Goal: Information Seeking & Learning: Learn about a topic

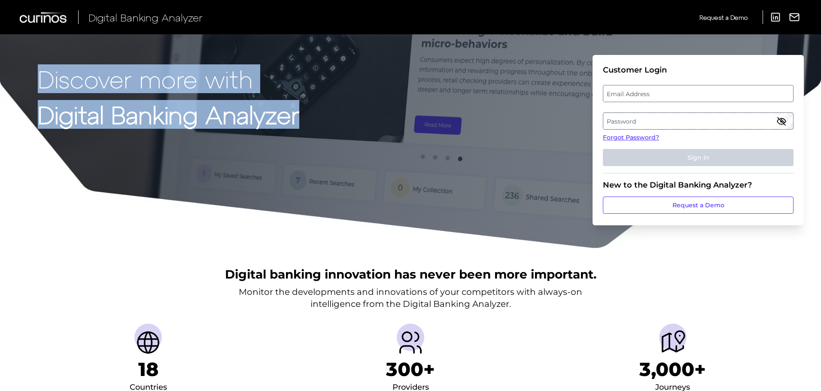
drag, startPoint x: 37, startPoint y: 76, endPoint x: 314, endPoint y: 118, distance: 280.5
click at [314, 118] on div "Discover more with Digital Banking Analyzer Customer Login Email Address Passwo…" at bounding box center [410, 124] width 821 height 249
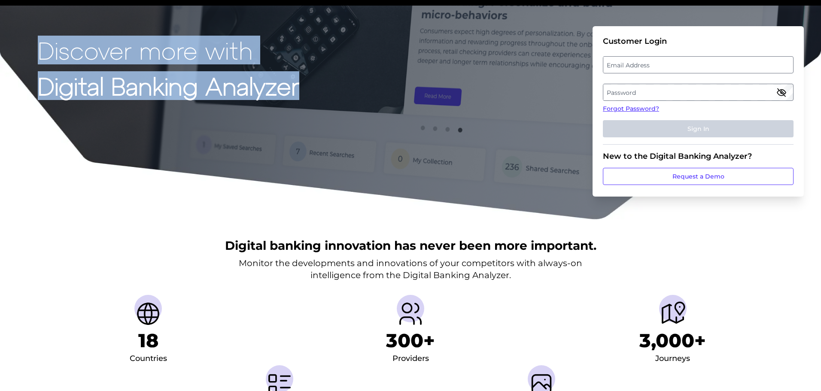
scroll to position [43, 0]
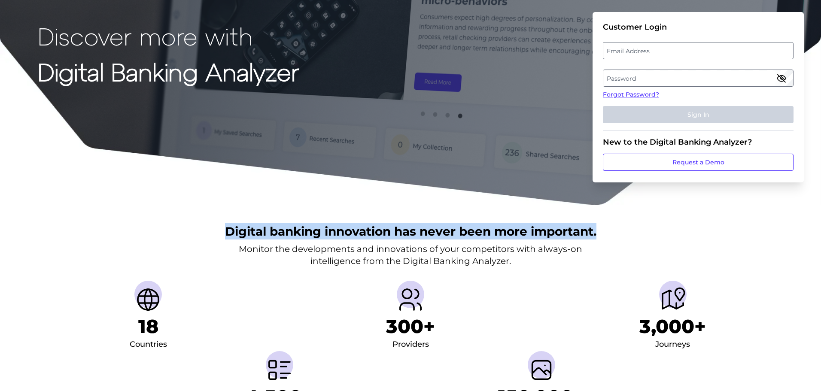
drag, startPoint x: 226, startPoint y: 232, endPoint x: 606, endPoint y: 230, distance: 380.2
click at [606, 230] on div "Digital banking innovation has never been more important. Monitor the developme…" at bounding box center [410, 322] width 821 height 233
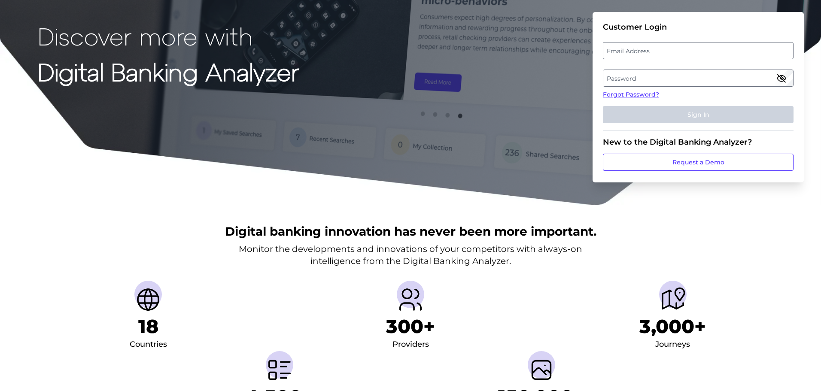
click at [464, 257] on p "Monitor the developments and innovations of your competitors with always-on int…" at bounding box center [410, 255] width 343 height 24
click at [235, 249] on div "Digital banking innovation has never been more important. Monitor the developme…" at bounding box center [410, 322] width 821 height 233
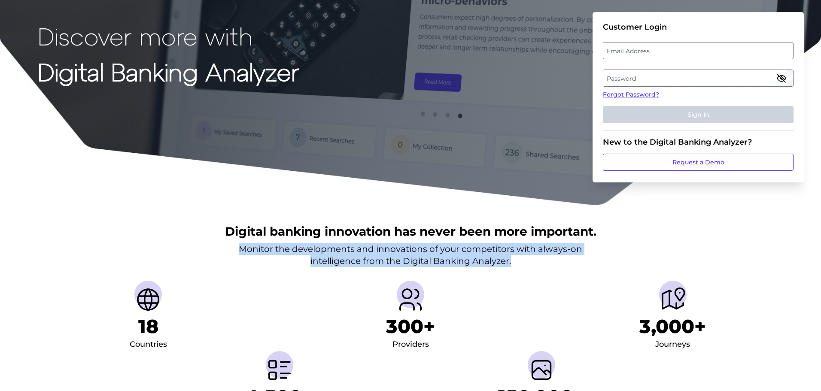
drag, startPoint x: 238, startPoint y: 248, endPoint x: 587, endPoint y: 257, distance: 348.6
click at [587, 257] on div "Digital banking innovation has never been more important. Monitor the developme…" at bounding box center [410, 322] width 821 height 233
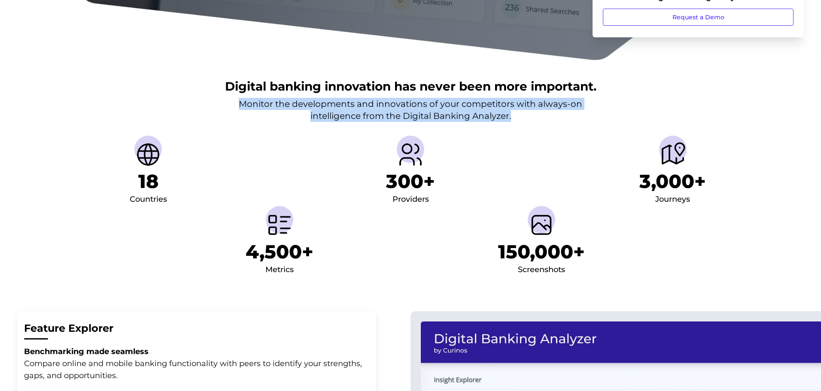
scroll to position [215, 0]
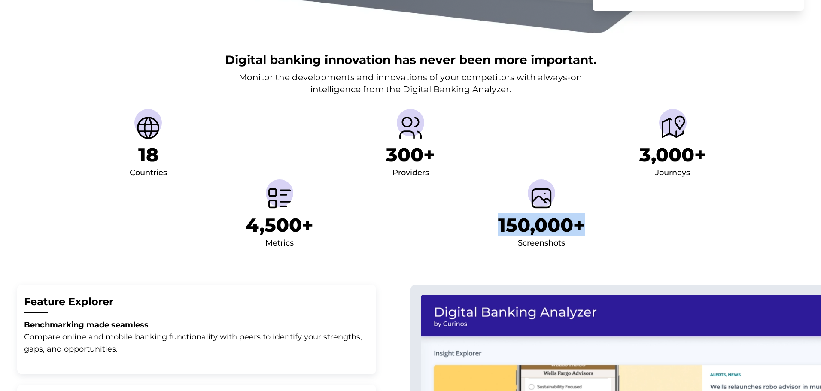
drag, startPoint x: 500, startPoint y: 226, endPoint x: 590, endPoint y: 230, distance: 90.2
click at [590, 230] on li "150,000+ Screenshots" at bounding box center [541, 214] width 262 height 70
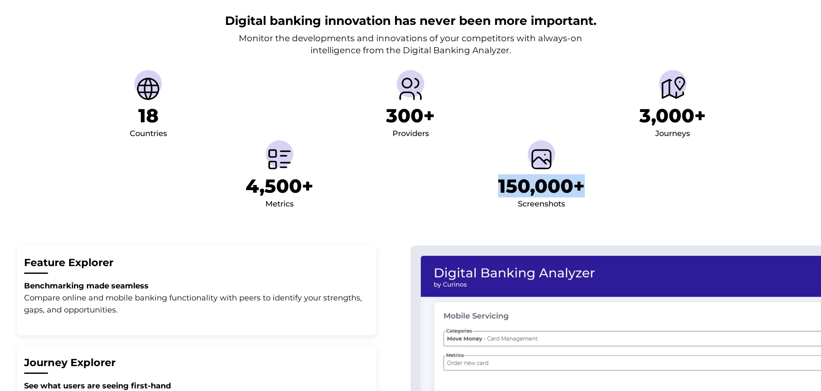
scroll to position [300, 0]
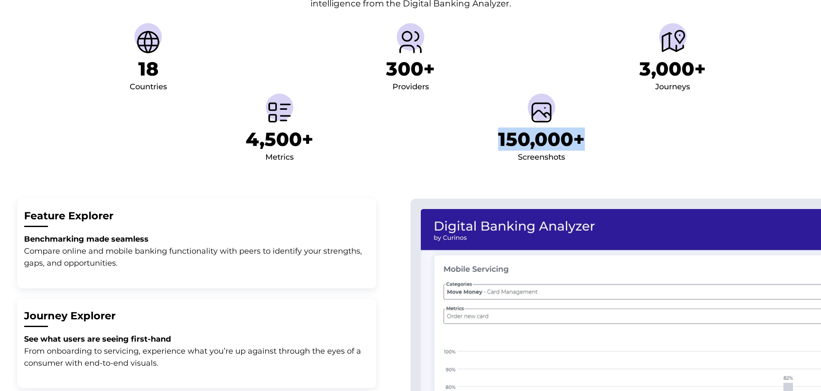
click at [511, 139] on h1 "150,000+" at bounding box center [541, 139] width 87 height 23
drag, startPoint x: 497, startPoint y: 139, endPoint x: 587, endPoint y: 138, distance: 91.0
click at [587, 138] on li "150,000+ Screenshots" at bounding box center [541, 129] width 262 height 70
click at [403, 66] on h1 "300+" at bounding box center [410, 69] width 49 height 23
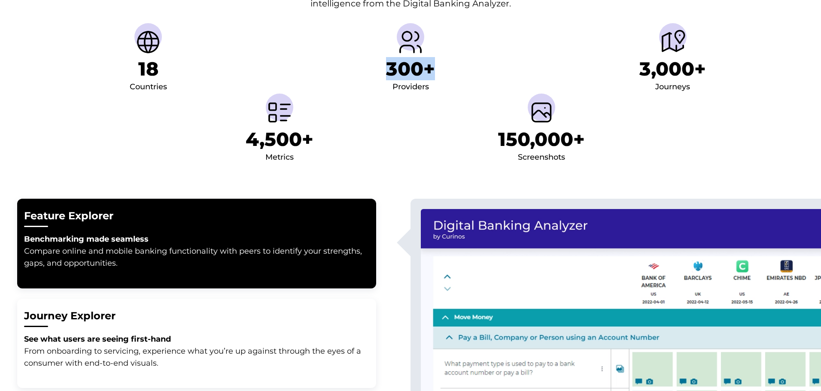
drag, startPoint x: 431, startPoint y: 70, endPoint x: 387, endPoint y: 68, distance: 43.8
click at [387, 68] on h1 "300+" at bounding box center [410, 69] width 49 height 23
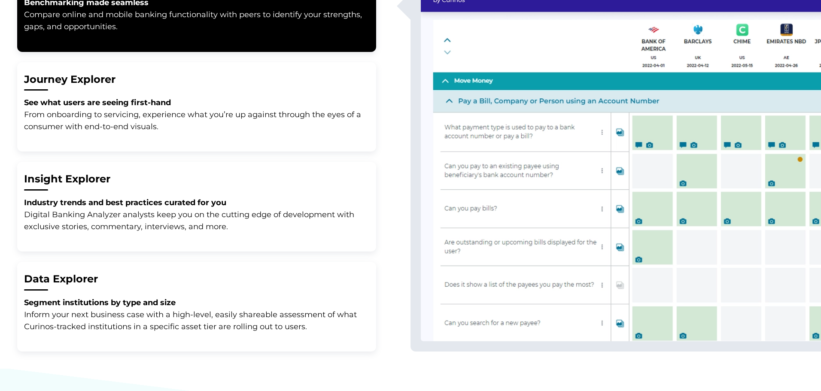
scroll to position [558, 0]
